Goal: Task Accomplishment & Management: Manage account settings

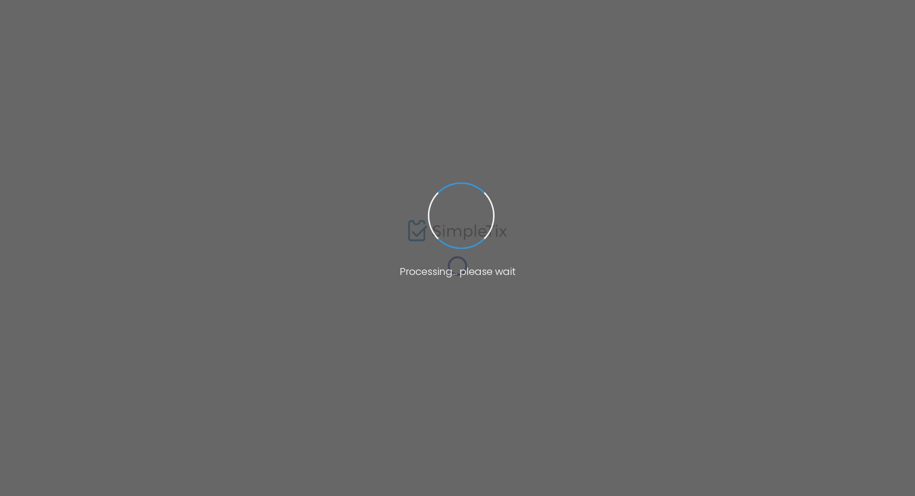
type input "[GEOGRAPHIC_DATA]"
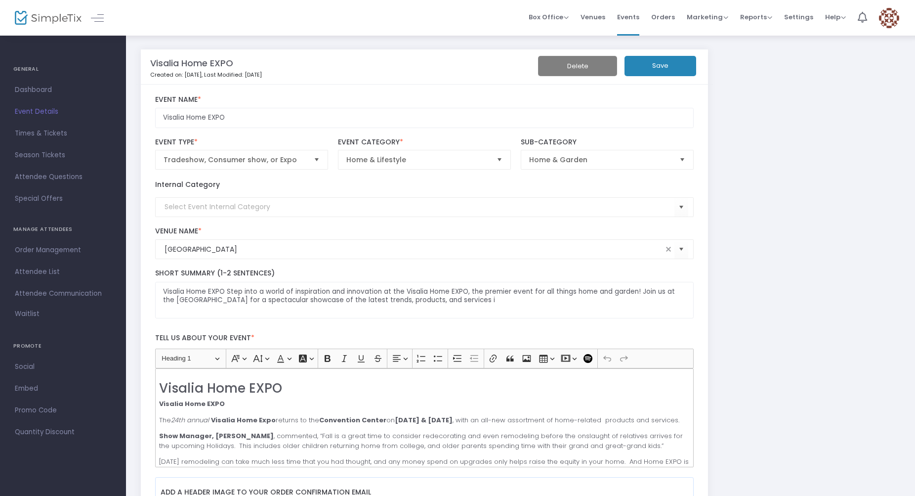
click at [652, 66] on button "Save" at bounding box center [661, 66] width 72 height 20
click at [641, 63] on button "Save" at bounding box center [661, 66] width 72 height 20
click at [41, 132] on span "Times & Tickets" at bounding box center [63, 133] width 96 height 13
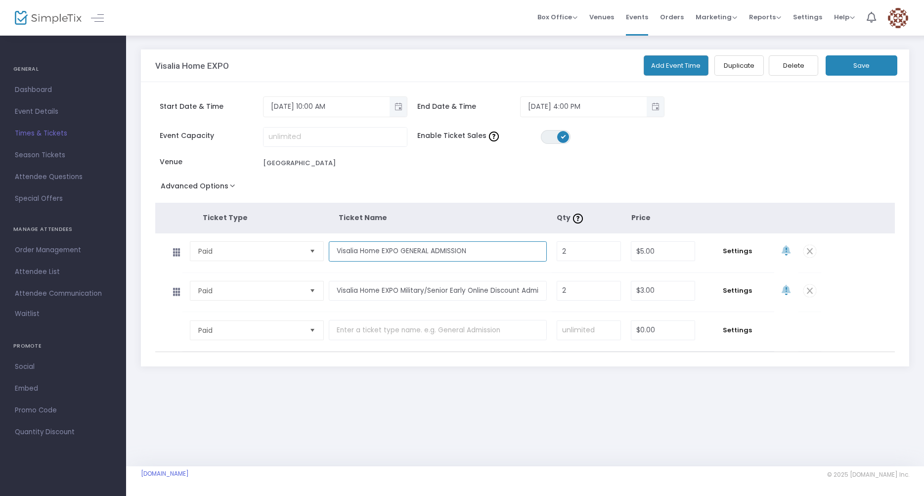
click at [402, 250] on input "Visalia Home EXPO GENERAL ADMISSION" at bounding box center [438, 251] width 218 height 20
type input "Visalia Home EXPO TWO (2) GENERAL ADMISSION"
click at [402, 293] on input "Visalia Home EXPO Military/Senior Early Online Discount Admission" at bounding box center [438, 291] width 218 height 20
type input "Visalia Home EXPO TWO (2)SENIOR/MILITARY ADMISSION"
click at [577, 252] on input "2" at bounding box center [588, 251] width 63 height 19
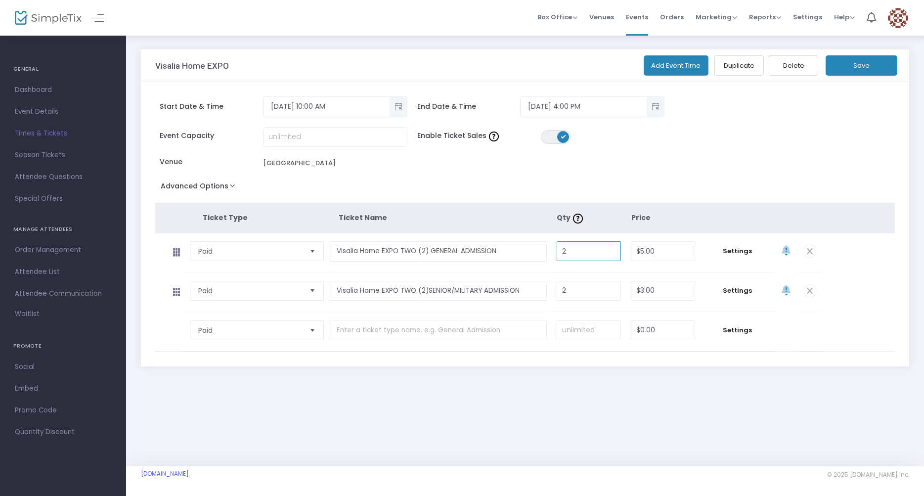
click at [231, 186] on button "Advanced Options" at bounding box center [199, 188] width 89 height 18
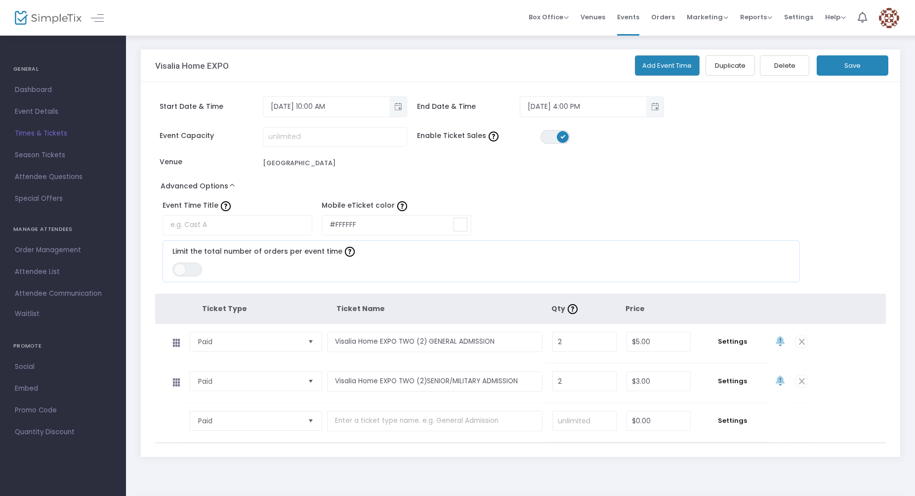
click at [234, 189] on button "Advanced Options" at bounding box center [199, 188] width 89 height 18
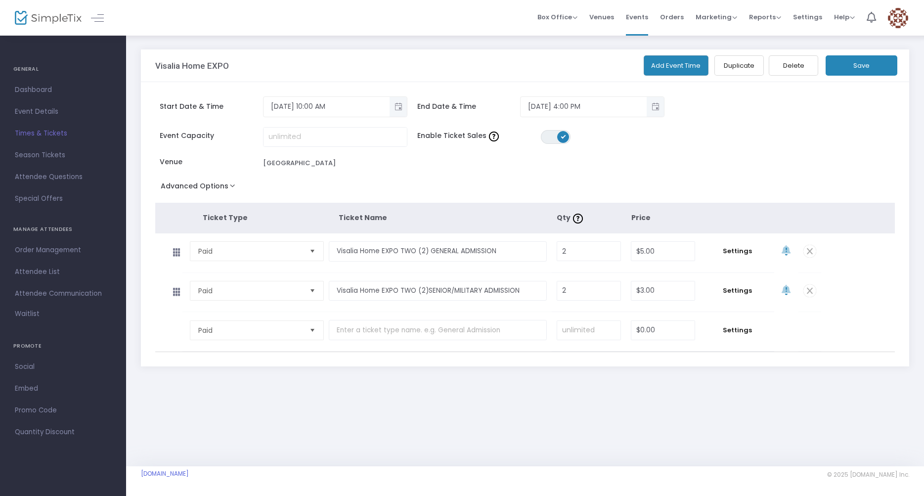
click at [848, 63] on button "Save" at bounding box center [861, 65] width 72 height 20
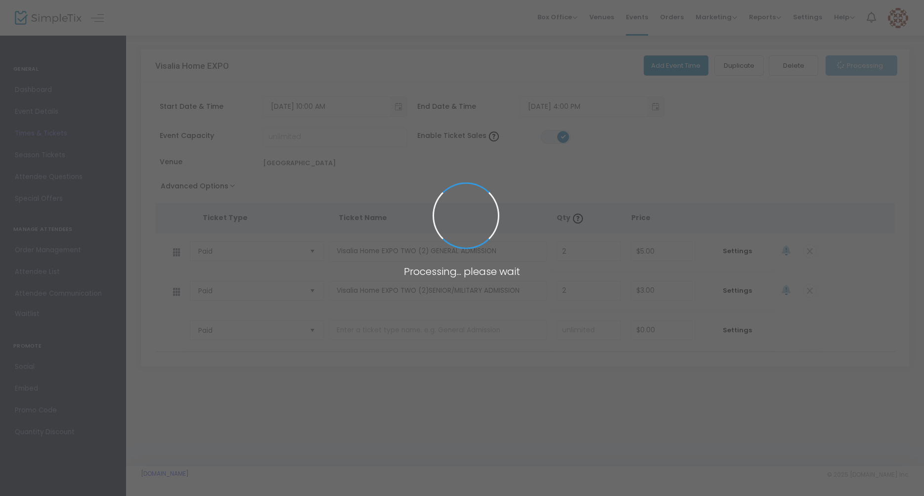
click at [849, 62] on span at bounding box center [462, 248] width 924 height 496
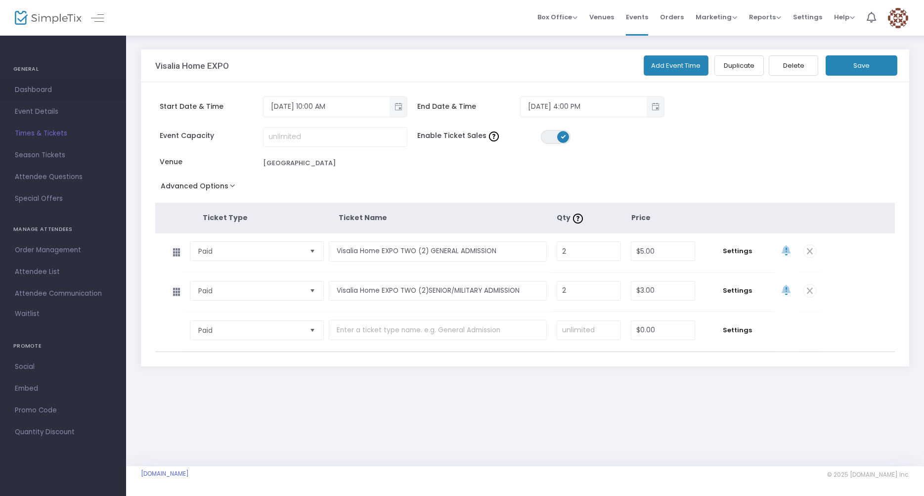
click at [29, 87] on span "Dashboard" at bounding box center [63, 90] width 96 height 13
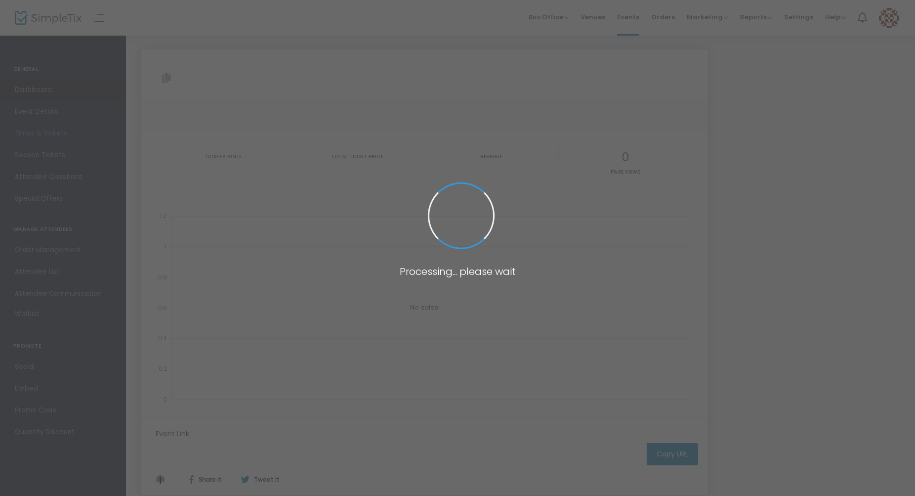
type input "https://www.simpletix.com/e/visalia-home-expo-tickets-229950"
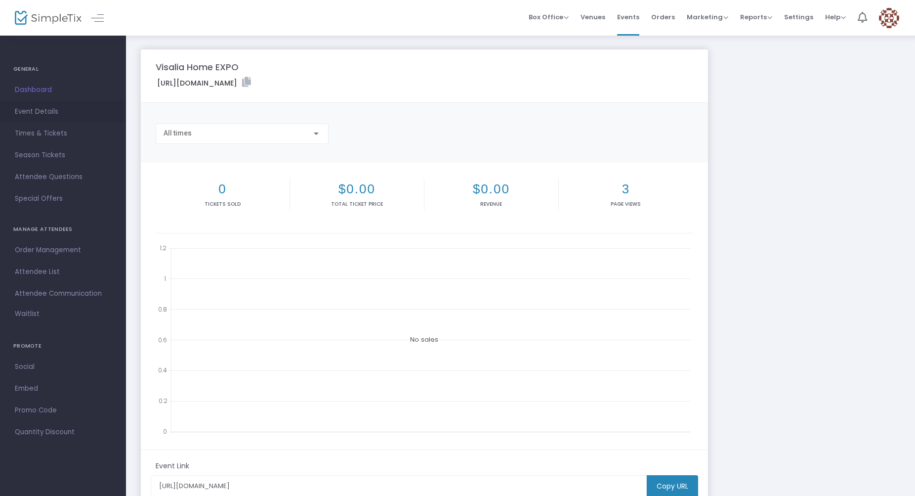
click at [31, 109] on span "Event Details" at bounding box center [63, 111] width 96 height 13
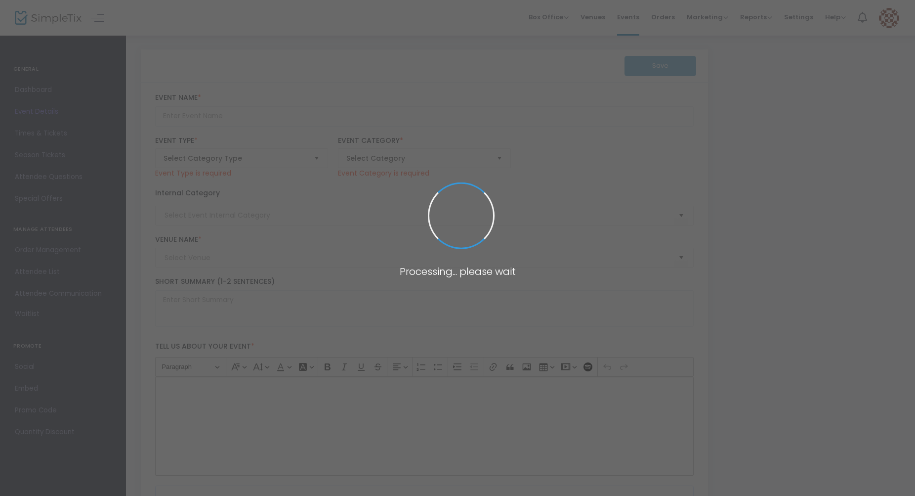
type input "Visalia Home EXPO"
type textarea "Visalia Home EXPO Step into a world of inspiration and innovation at the Visali…"
checkbox input "true"
type input "Buy Tickets"
type input "Visalia Convention Center"
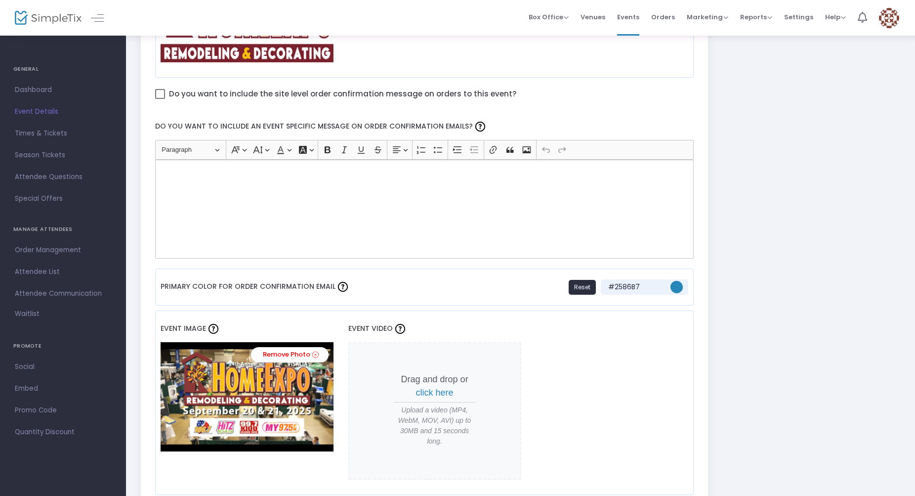
scroll to position [605, 0]
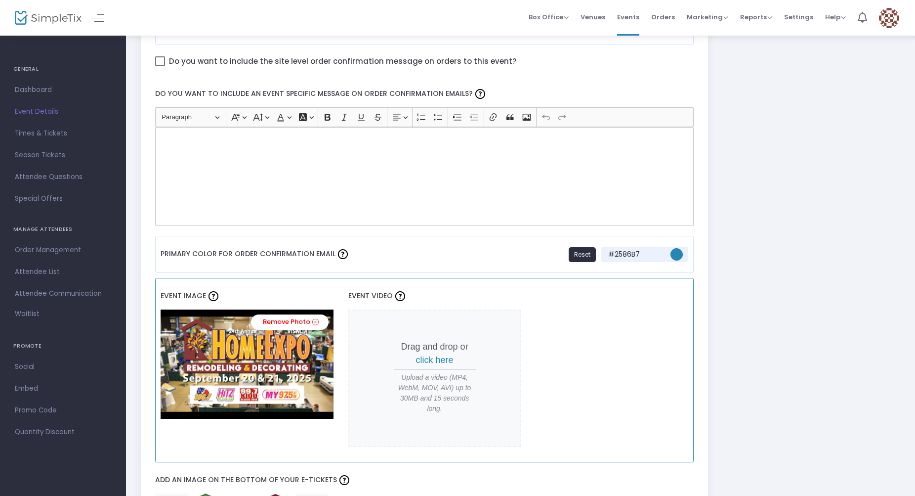
click at [426, 359] on span "click here" at bounding box center [435, 360] width 38 height 10
